Goal: Information Seeking & Learning: Learn about a topic

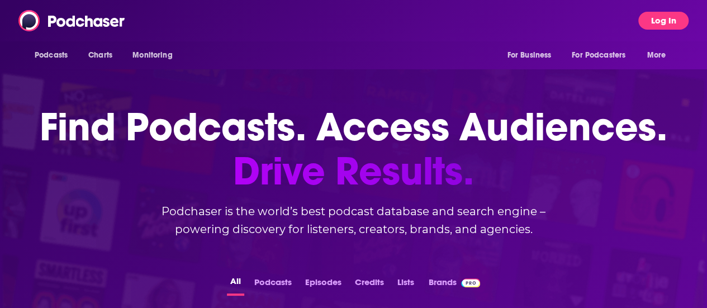
scroll to position [7, 0]
click at [679, 23] on button "Log In" at bounding box center [663, 21] width 50 height 18
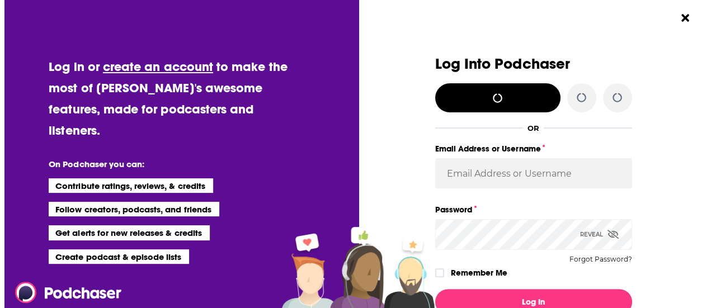
scroll to position [0, 0]
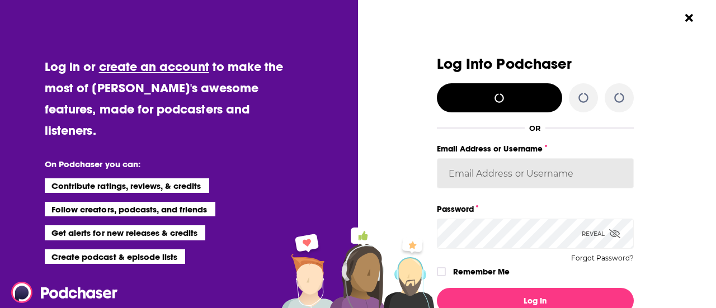
type input "mdekoning"
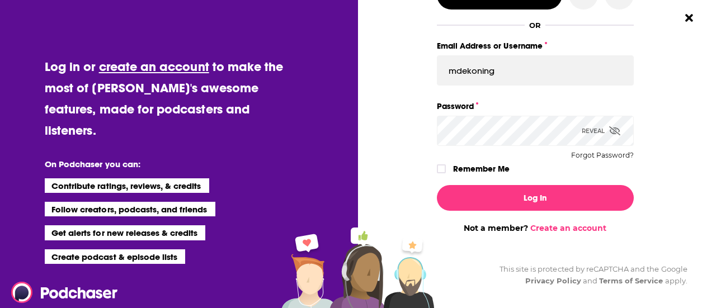
scroll to position [103, 0]
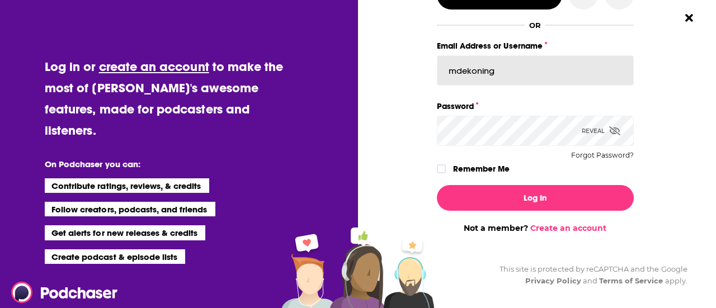
click at [498, 68] on input "mdekoning" at bounding box center [535, 70] width 197 height 30
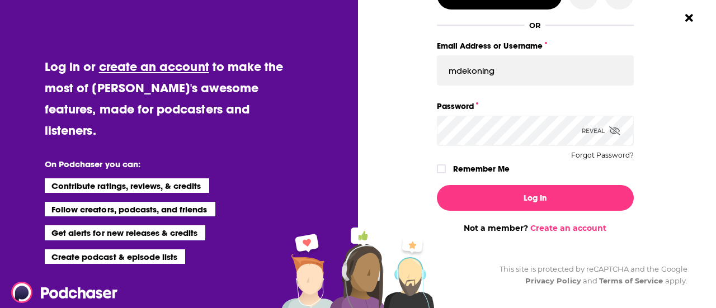
click at [390, 134] on div "Dialog" at bounding box center [338, 93] width 197 height 280
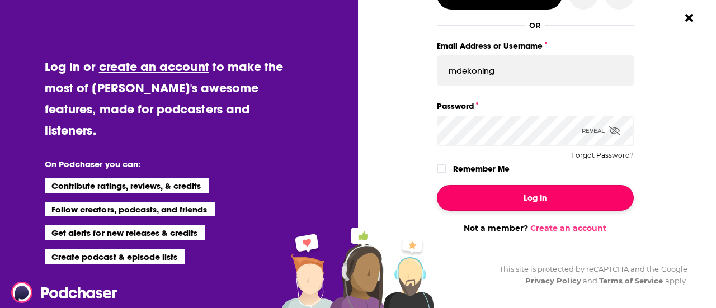
click at [537, 204] on button "Log In" at bounding box center [535, 198] width 197 height 26
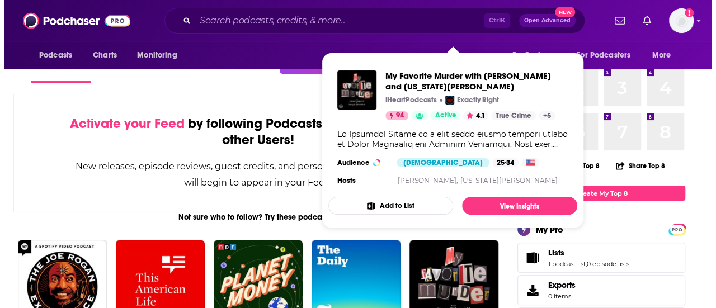
scroll to position [0, 0]
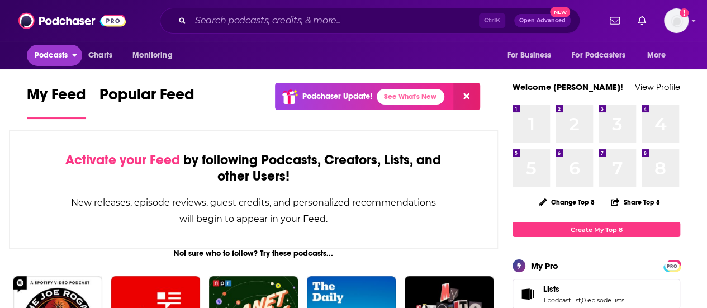
click at [50, 53] on span "Podcasts" at bounding box center [51, 56] width 33 height 16
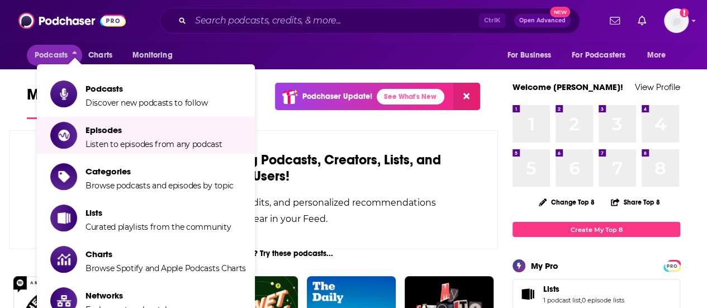
click at [303, 145] on div "Activate your Feed by following Podcasts, Creators, Lists, and other Users! New…" at bounding box center [253, 189] width 489 height 119
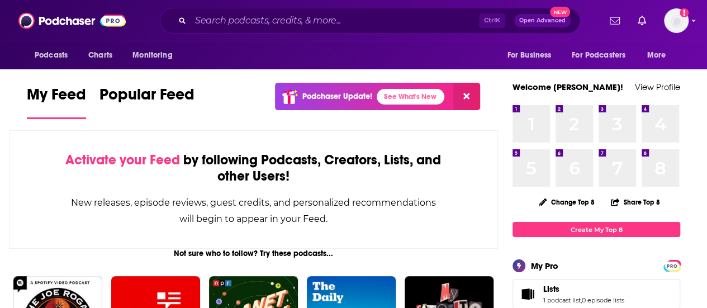
click at [41, 176] on div "Activate your Feed by following Podcasts, Creators, Lists, and other Users! New…" at bounding box center [253, 189] width 489 height 119
click at [279, 22] on input "Search podcasts, credits, & more..." at bounding box center [335, 21] width 288 height 18
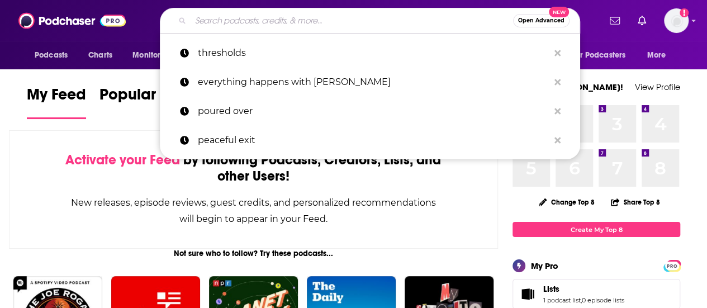
paste input "The Sporkful"
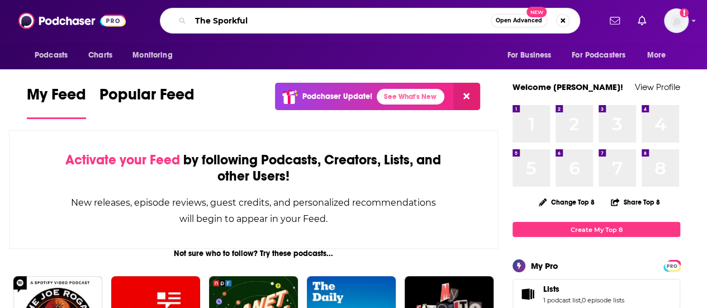
type input "The Sporkful"
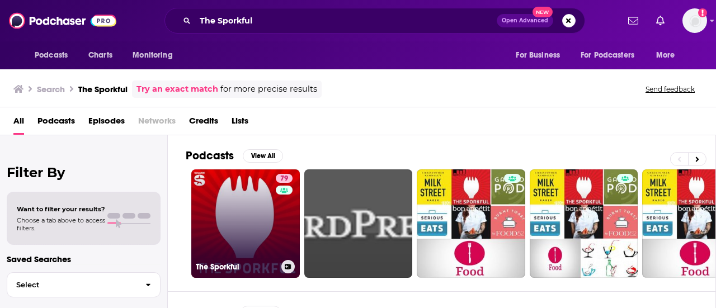
click at [226, 233] on link "79 The Sporkful" at bounding box center [245, 223] width 108 height 108
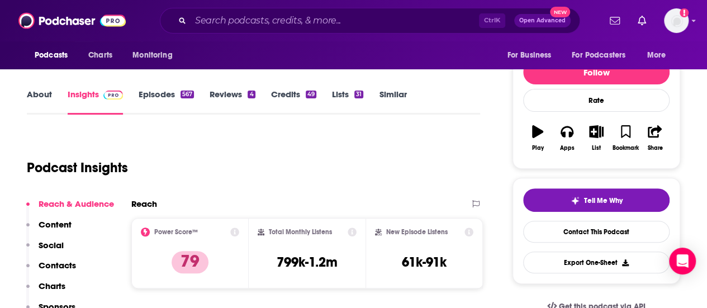
scroll to position [229, 0]
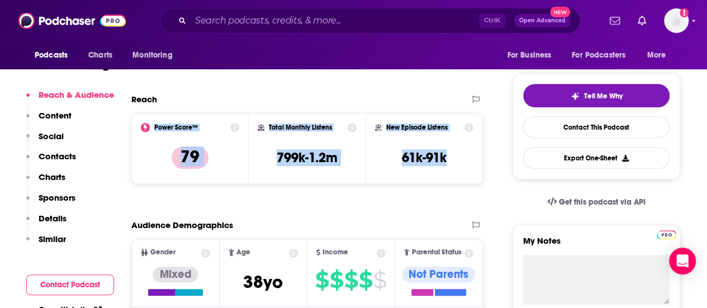
drag, startPoint x: 459, startPoint y: 160, endPoint x: 140, endPoint y: 126, distance: 321.0
click at [140, 126] on div "Power Score™ 79 Total Monthly Listens 799k-1.2m New Episode Listens 61k-91k" at bounding box center [307, 148] width 352 height 70
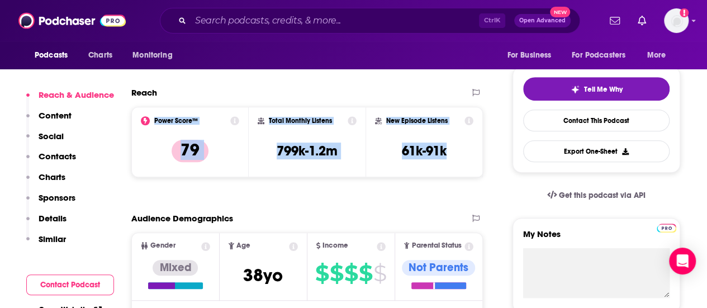
scroll to position [235, 0]
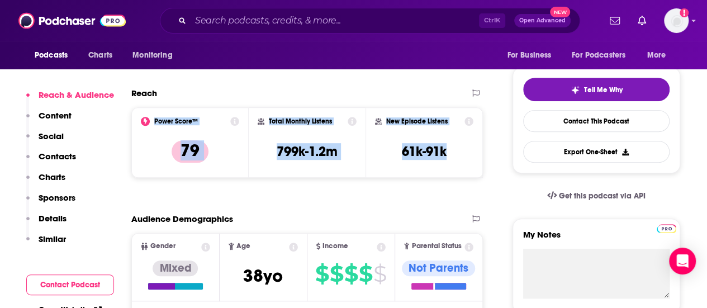
click at [235, 122] on icon at bounding box center [234, 121] width 9 height 9
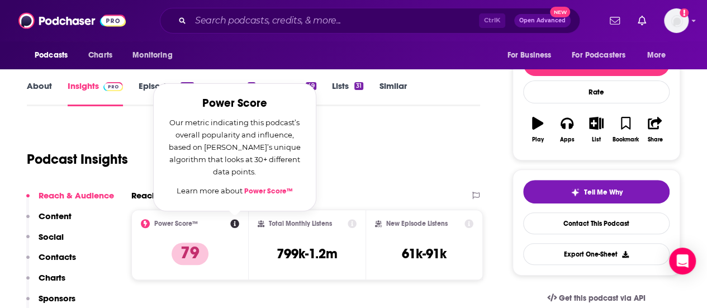
scroll to position [132, 0]
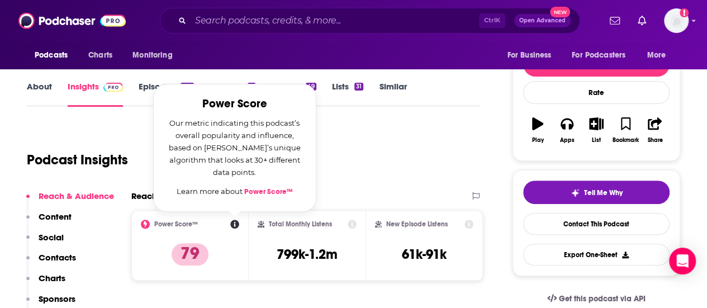
click at [407, 164] on div "Podcast Insights" at bounding box center [249, 153] width 444 height 57
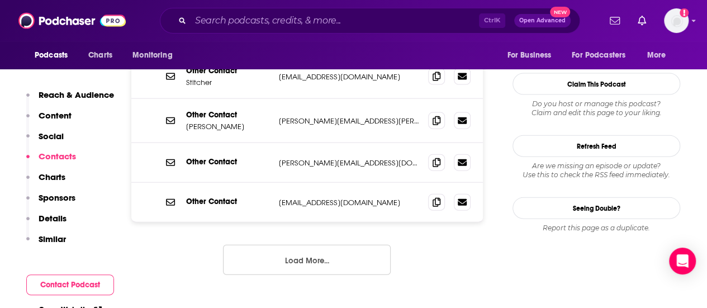
scroll to position [1210, 0]
click at [323, 244] on button "Load More..." at bounding box center [307, 259] width 168 height 30
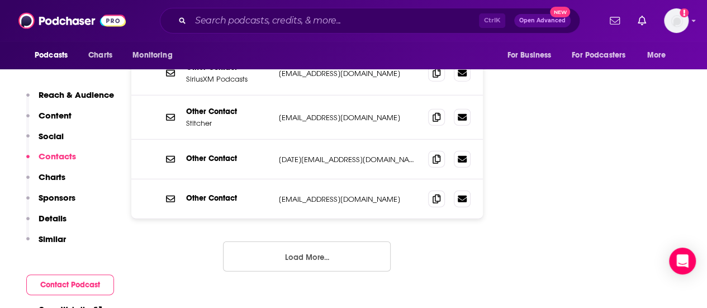
scroll to position [1423, 0]
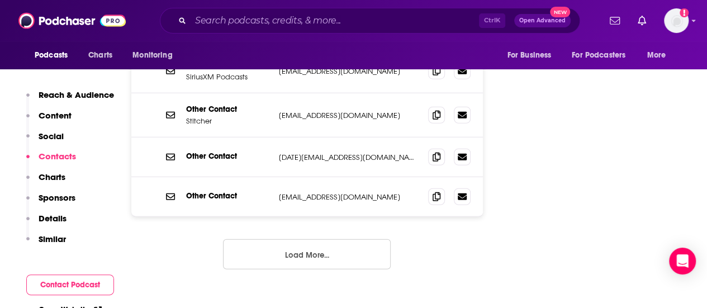
click at [55, 180] on p "Charts" at bounding box center [52, 177] width 27 height 11
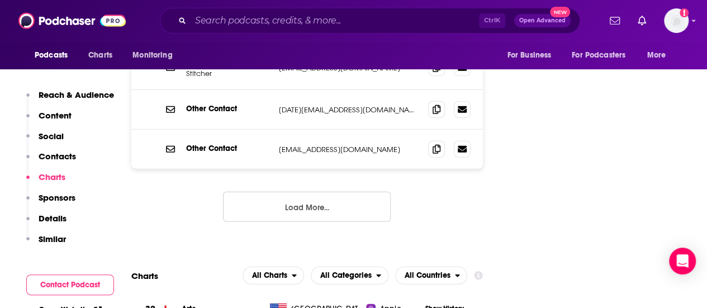
scroll to position [1517, 0]
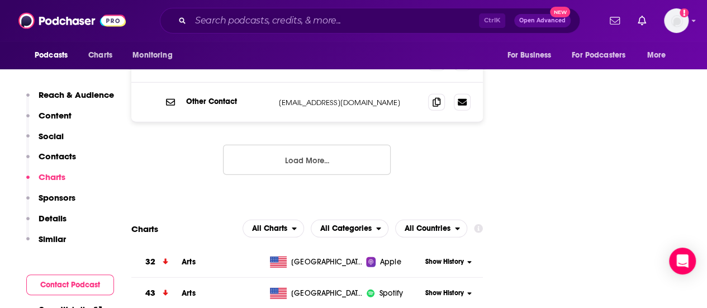
click at [57, 195] on p "Sponsors" at bounding box center [57, 197] width 37 height 11
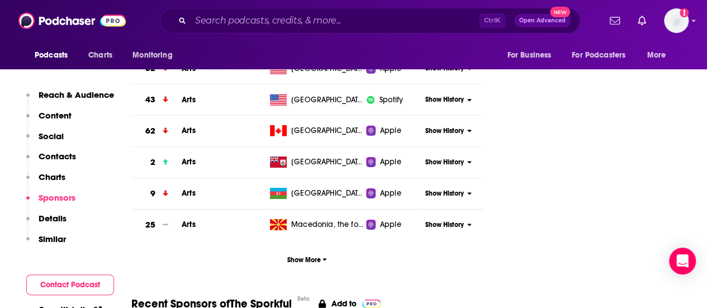
scroll to position [1788, 0]
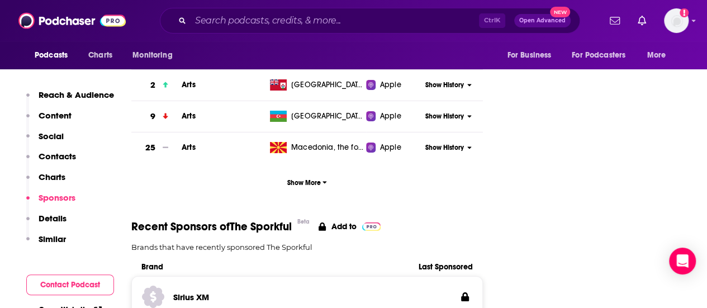
click at [56, 209] on button "Sponsors" at bounding box center [50, 202] width 49 height 21
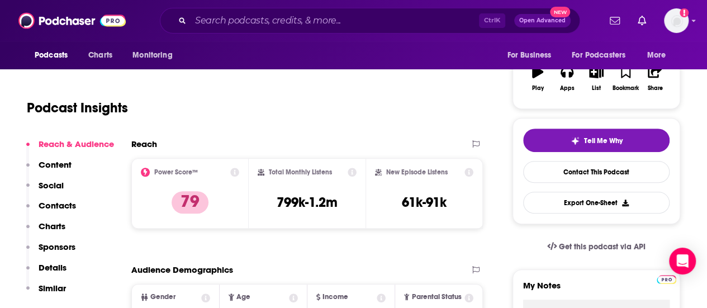
scroll to position [183, 0]
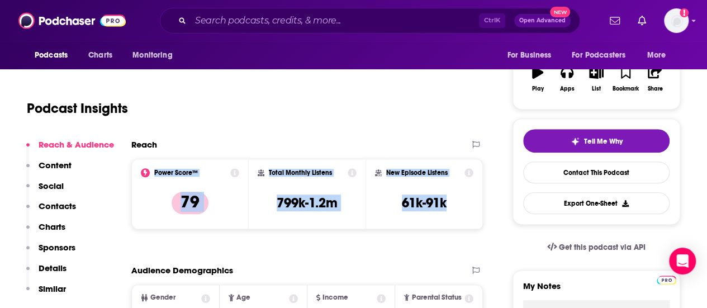
drag, startPoint x: 464, startPoint y: 205, endPoint x: 155, endPoint y: 174, distance: 310.1
click at [155, 174] on div "Power Score™ 79 Total Monthly Listens 799k-1.2m New Episode Listens 61k-91k" at bounding box center [307, 194] width 352 height 70
click at [351, 222] on div "Total Monthly Listens 799k-1.2m" at bounding box center [307, 194] width 117 height 70
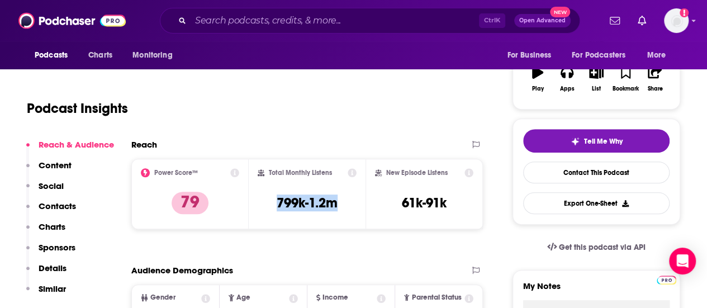
drag, startPoint x: 344, startPoint y: 206, endPoint x: 275, endPoint y: 202, distance: 69.5
click at [275, 202] on div "Total Monthly Listens 799k-1.2m" at bounding box center [308, 193] width 100 height 51
copy h3 "799k-1.2m"
click at [463, 201] on div "New Episode Listens 61k-91k" at bounding box center [424, 193] width 98 height 51
drag, startPoint x: 455, startPoint y: 207, endPoint x: 401, endPoint y: 204, distance: 54.4
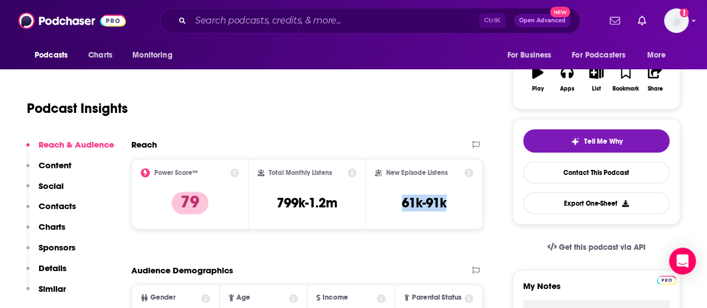
click at [401, 204] on div "New Episode Listens 61k-91k" at bounding box center [424, 193] width 98 height 51
copy h3 "61k-91k"
click at [307, 27] on input "Search podcasts, credits, & more..." at bounding box center [335, 21] width 288 height 18
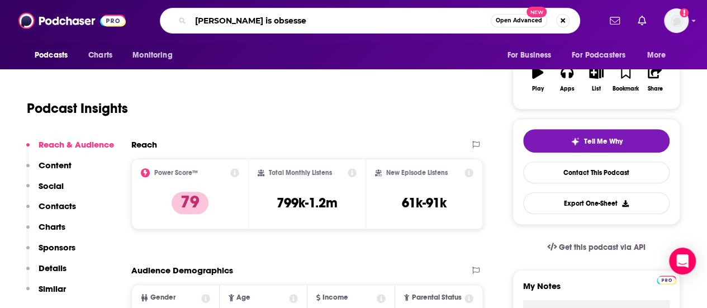
type input "[PERSON_NAME] is obsessed"
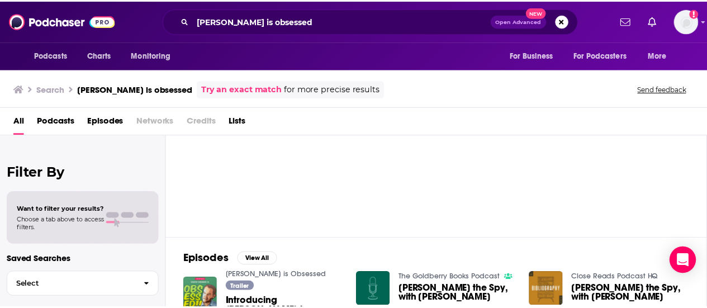
scroll to position [53, 0]
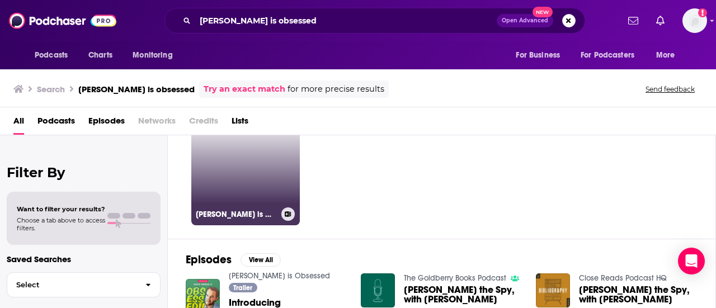
click at [250, 182] on link "[PERSON_NAME] is Obsessed" at bounding box center [245, 171] width 108 height 108
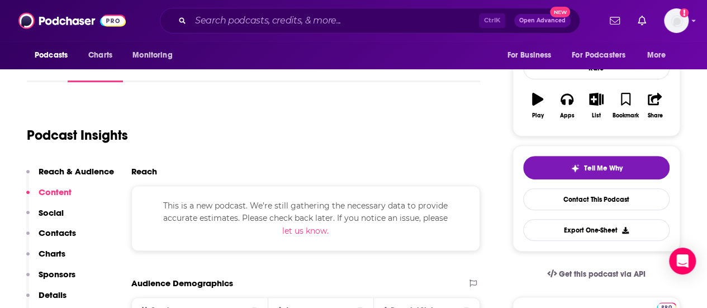
scroll to position [164, 0]
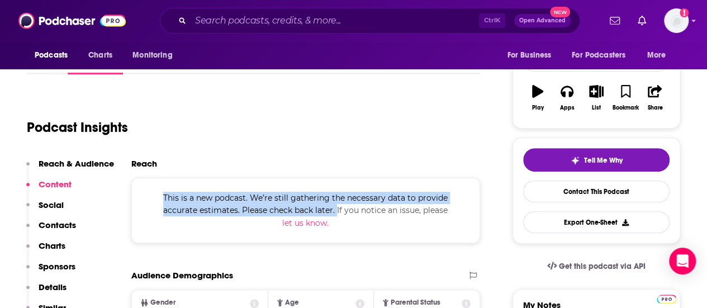
drag, startPoint x: 145, startPoint y: 198, endPoint x: 295, endPoint y: 212, distance: 150.0
click at [295, 212] on div "This is a new podcast. We’re still gathering the necessary data to provide accu…" at bounding box center [305, 210] width 349 height 65
copy span "This is a new podcast. We’re still gathering the necessary data to provide accu…"
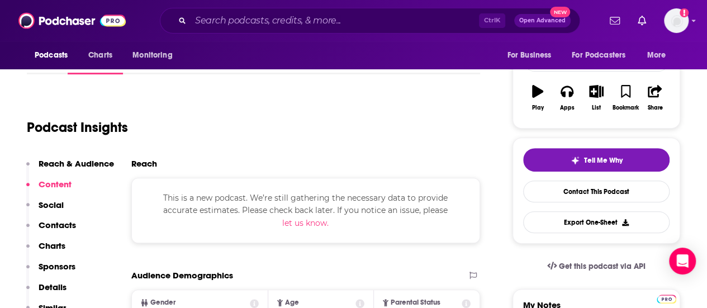
click at [285, 155] on div "Podcast Insights" at bounding box center [253, 125] width 453 height 66
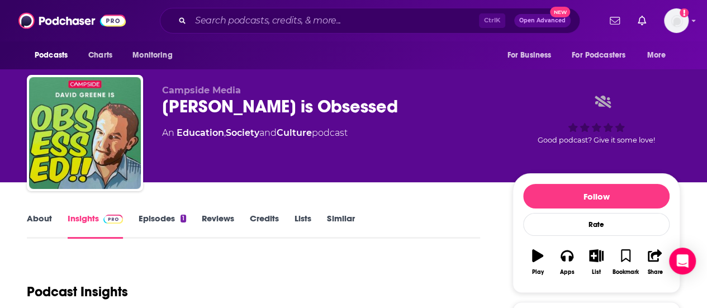
scroll to position [1, 0]
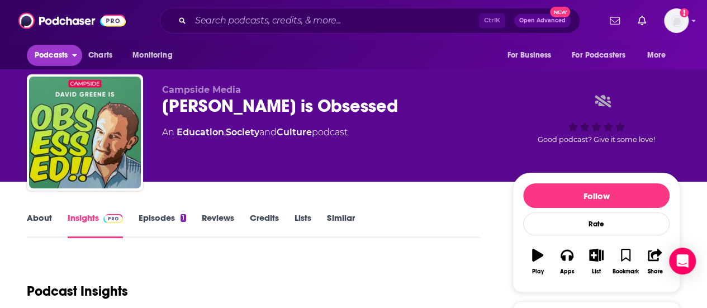
click at [59, 53] on span "Podcasts" at bounding box center [51, 56] width 33 height 16
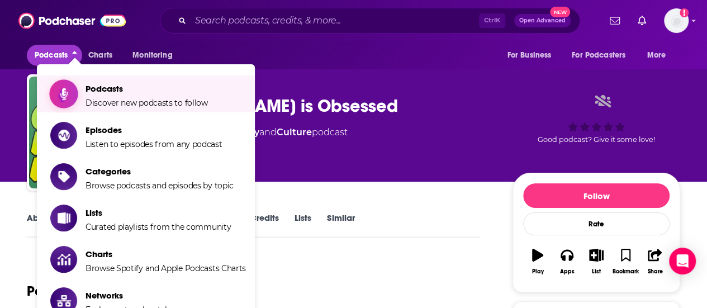
click at [115, 97] on span "Podcasts Discover new podcasts to follow" at bounding box center [147, 94] width 122 height 28
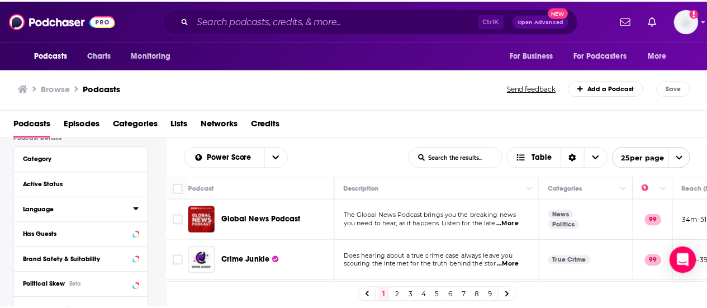
scroll to position [91, 0]
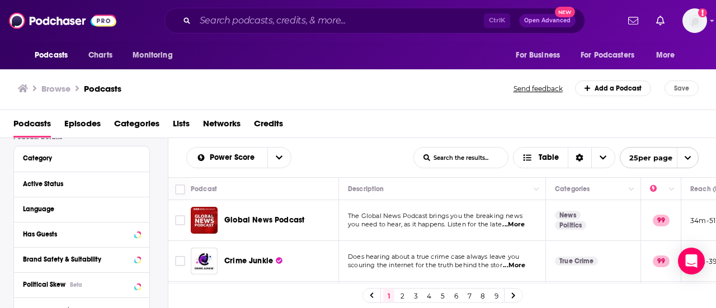
click at [139, 124] on span "Categories" at bounding box center [136, 126] width 45 height 23
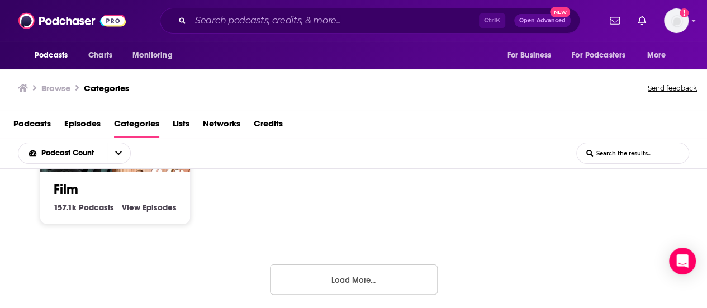
scroll to position [1, 0]
click at [331, 274] on button "Load More..." at bounding box center [354, 279] width 168 height 30
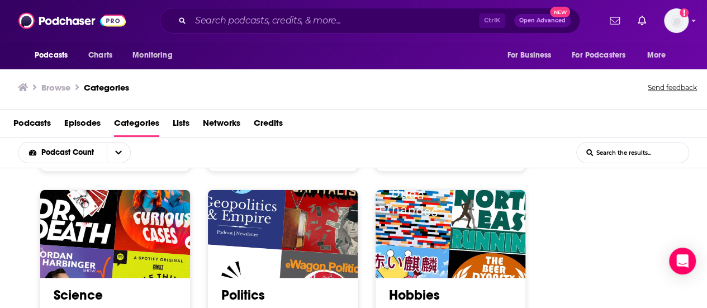
scroll to position [1016, 0]
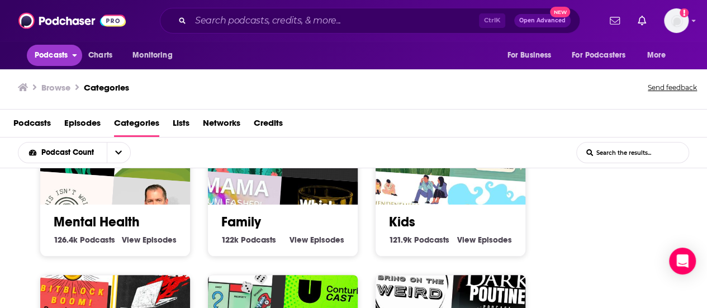
click at [60, 58] on span "Podcasts" at bounding box center [51, 56] width 33 height 16
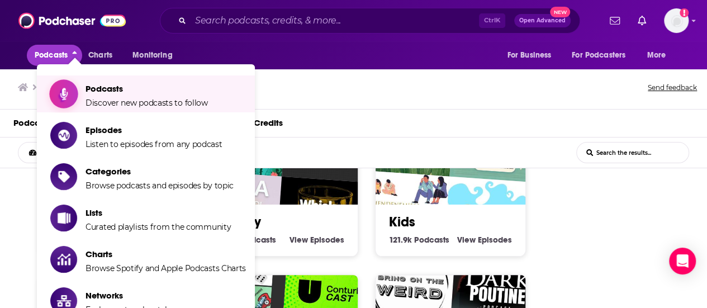
click at [134, 84] on span "Podcasts" at bounding box center [147, 88] width 122 height 11
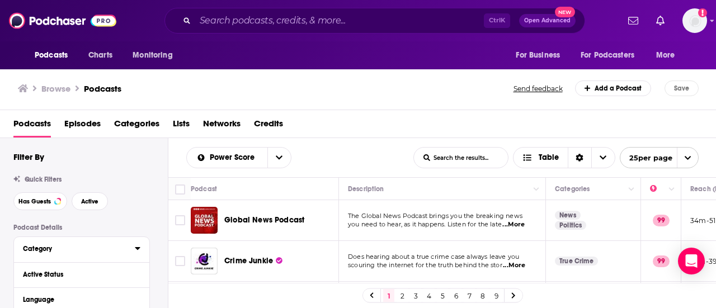
scroll to position [22, 0]
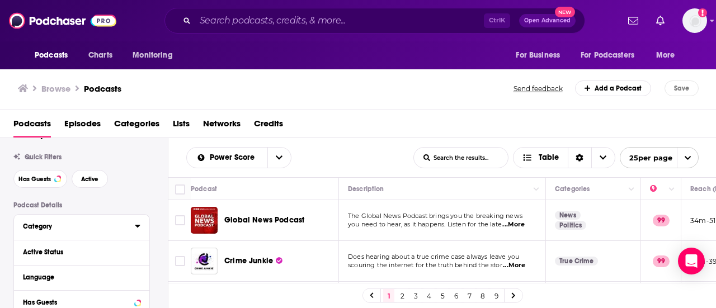
click at [40, 225] on div "Category" at bounding box center [75, 227] width 105 height 8
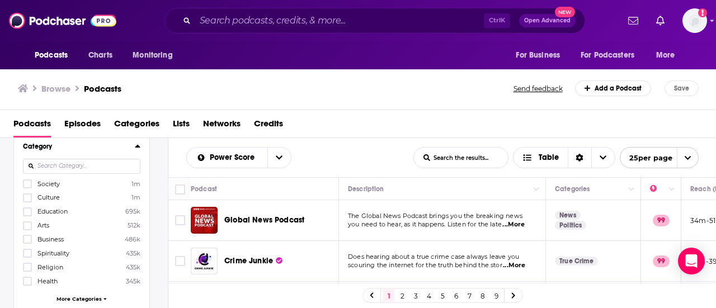
click at [61, 168] on input at bounding box center [81, 166] width 117 height 15
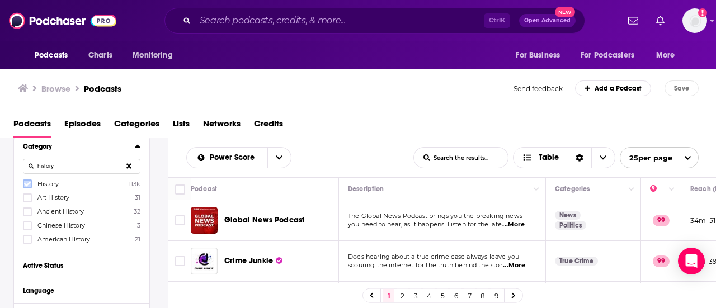
type input "history"
click at [27, 183] on icon at bounding box center [27, 184] width 7 height 7
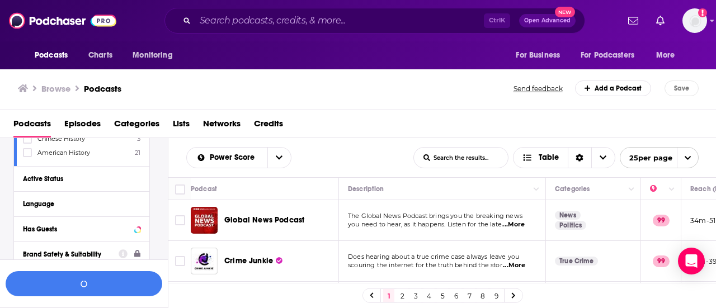
scroll to position [193, 0]
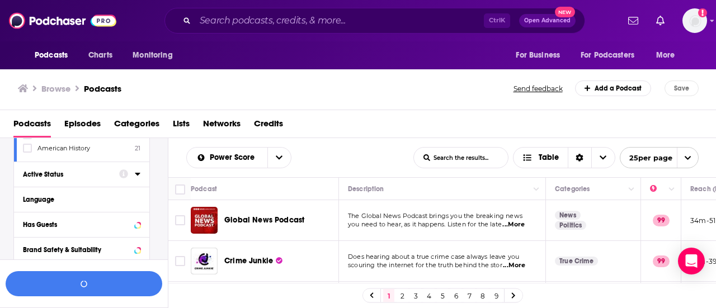
click at [61, 177] on button "Active Status" at bounding box center [71, 174] width 96 height 14
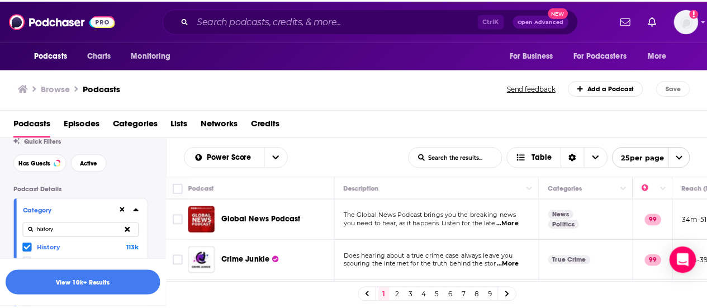
scroll to position [0, 0]
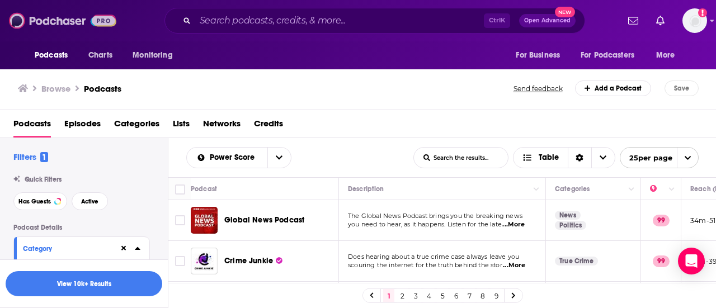
click at [66, 18] on img at bounding box center [62, 20] width 107 height 21
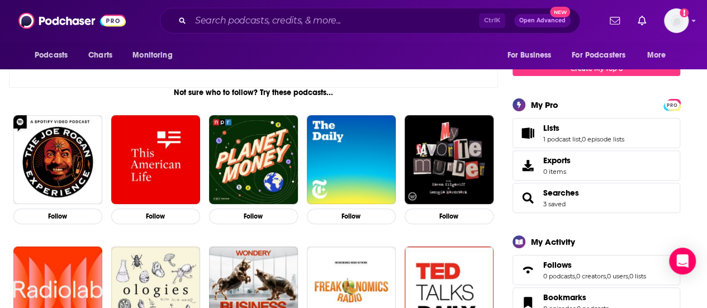
scroll to position [132, 0]
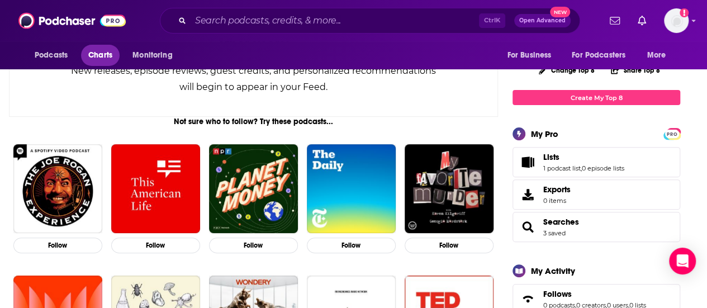
click at [104, 55] on span "Charts" at bounding box center [100, 56] width 24 height 16
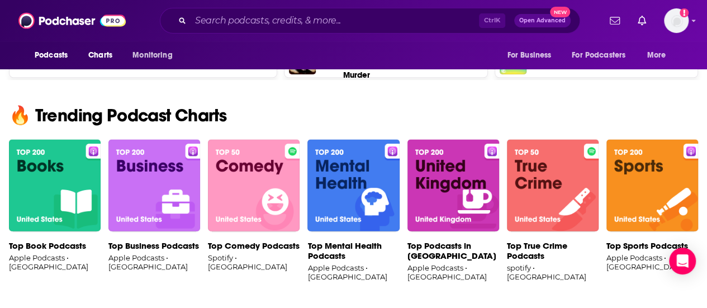
scroll to position [692, 0]
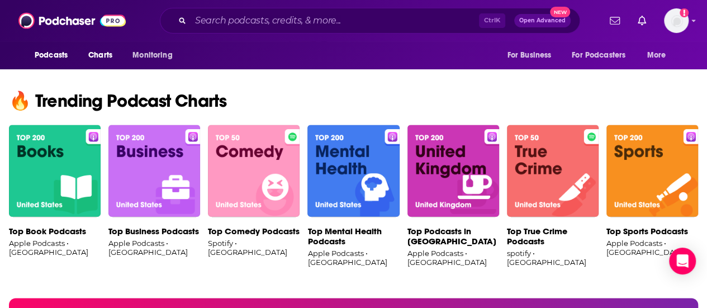
click at [60, 160] on img at bounding box center [55, 171] width 92 height 93
